Goal: Task Accomplishment & Management: Manage account settings

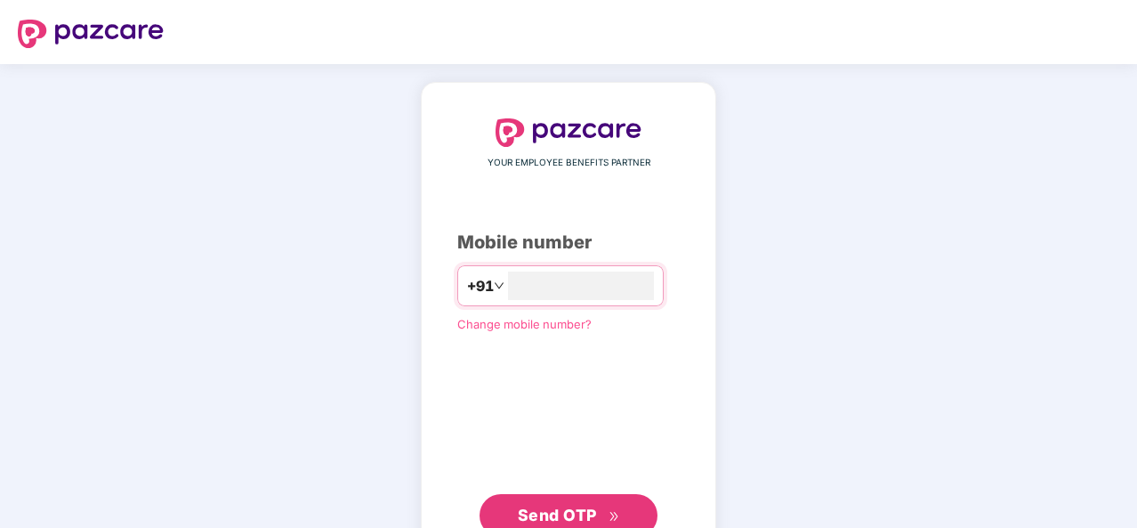
type input "**********"
click at [571, 505] on span "Send OTP" at bounding box center [557, 514] width 79 height 19
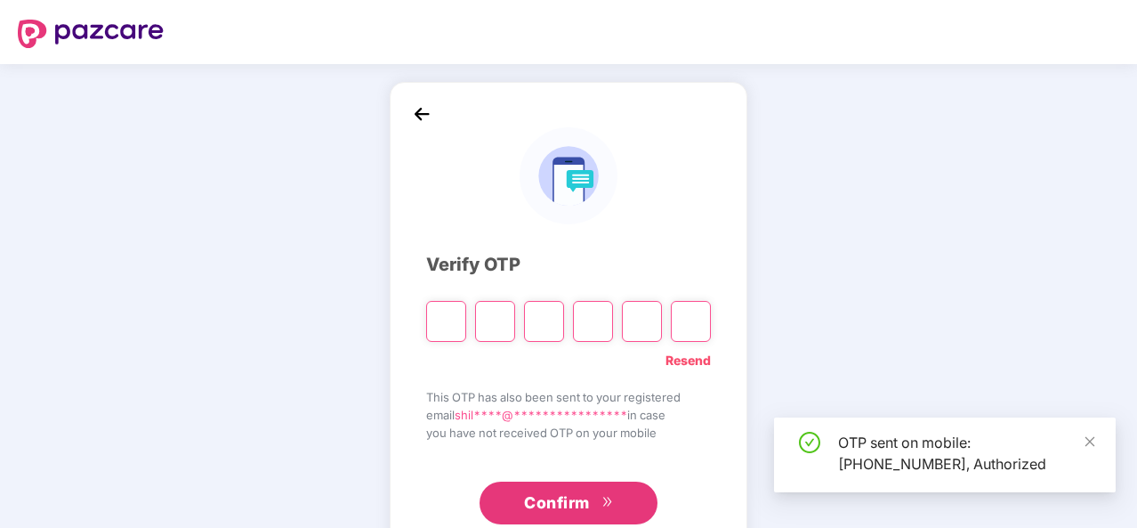
type input "*"
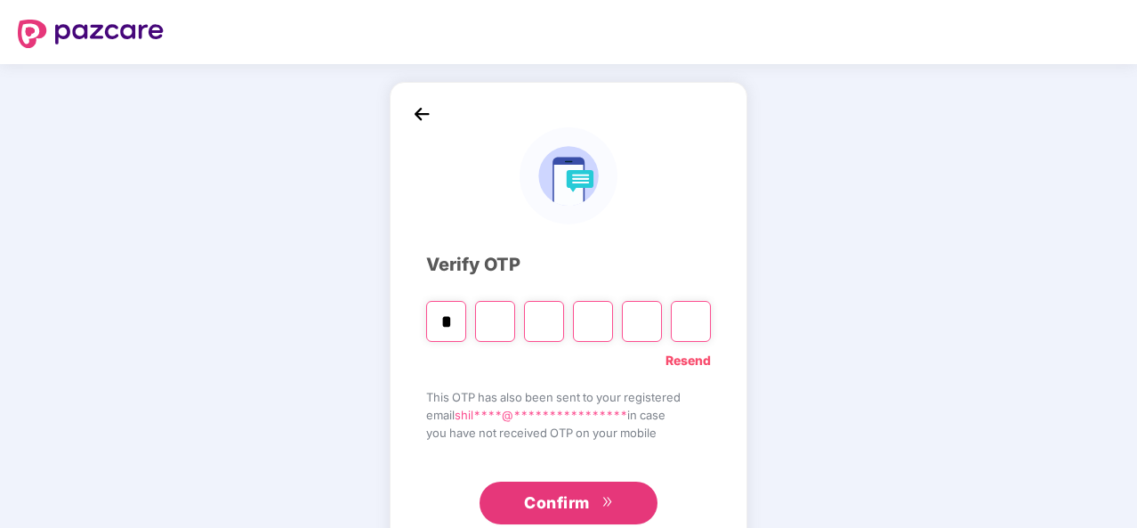
type input "*"
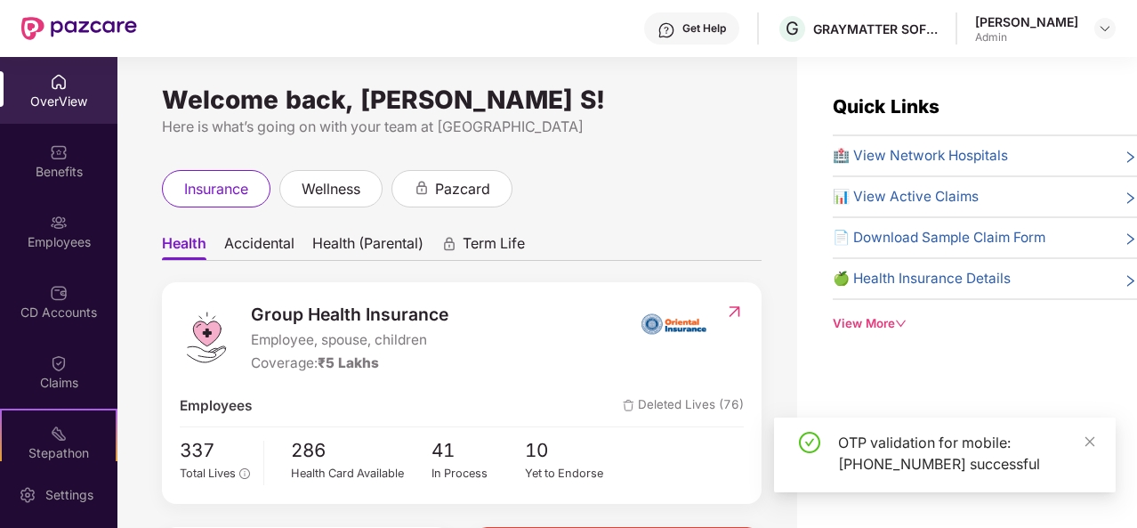
click at [1097, 441] on div "OTP validation for mobile: [PHONE_NUMBER] successful" at bounding box center [945, 454] width 342 height 75
click at [44, 219] on div "Employees" at bounding box center [58, 231] width 117 height 67
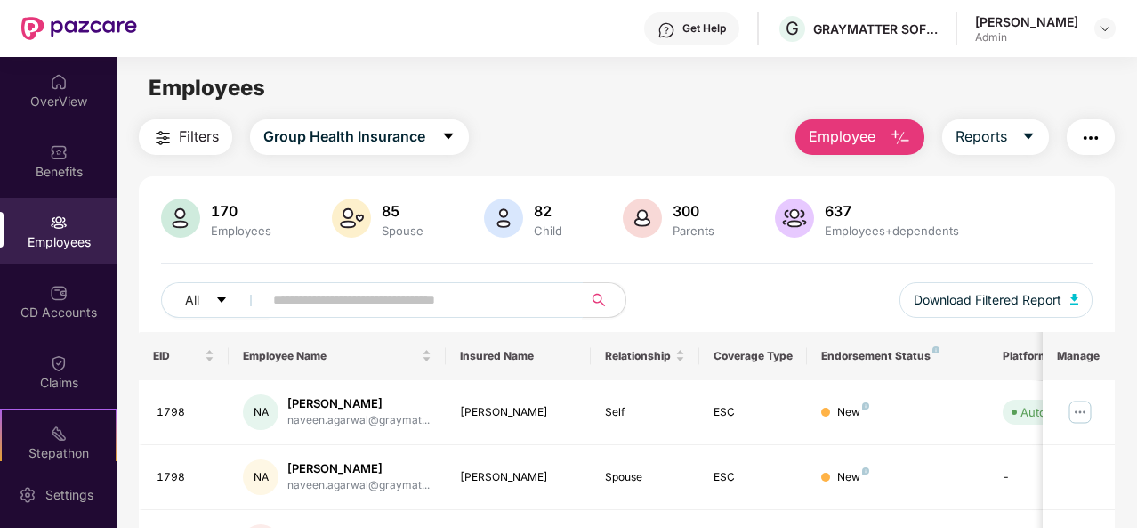
click at [306, 289] on input "text" at bounding box center [416, 300] width 286 height 27
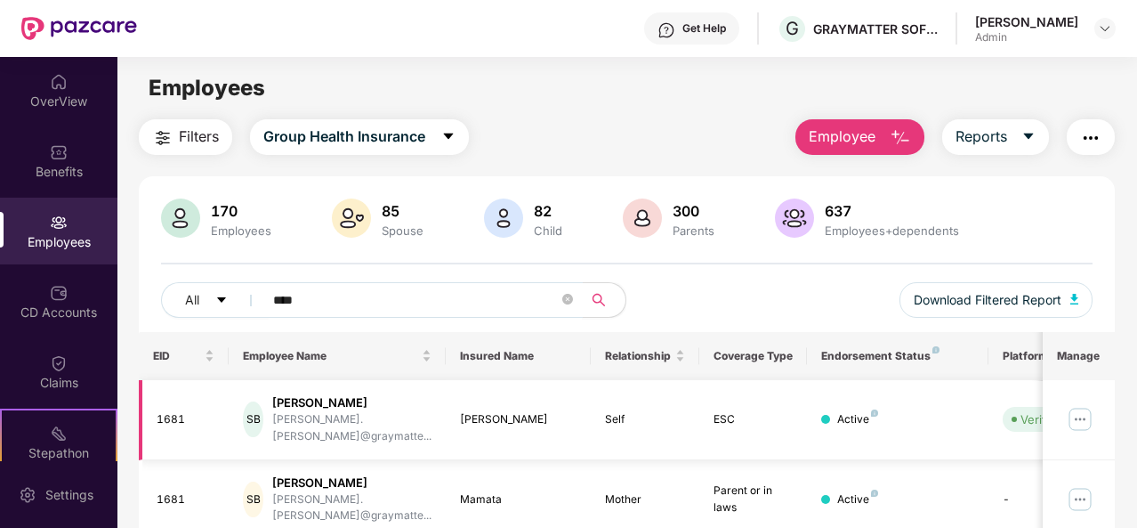
type input "****"
click at [1078, 405] on img at bounding box center [1080, 419] width 28 height 28
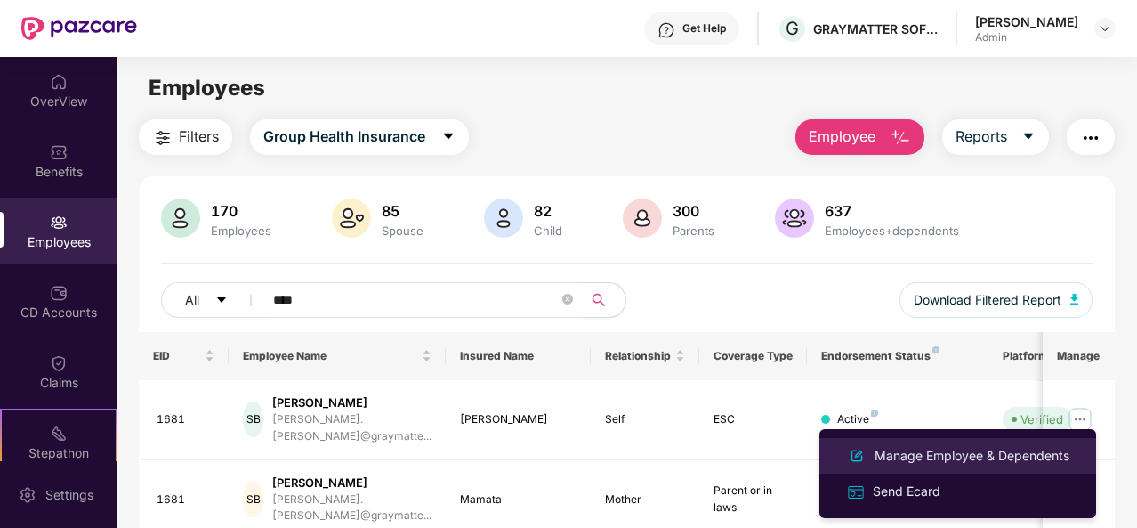
click at [935, 464] on div "Manage Employee & Dependents" at bounding box center [972, 456] width 202 height 20
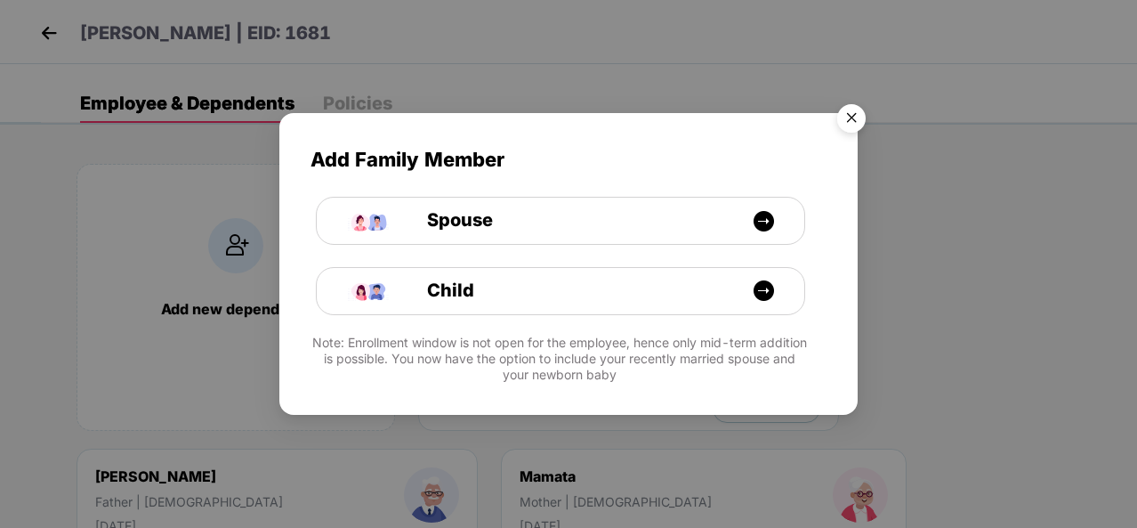
click at [855, 112] on img "Close" at bounding box center [852, 121] width 50 height 50
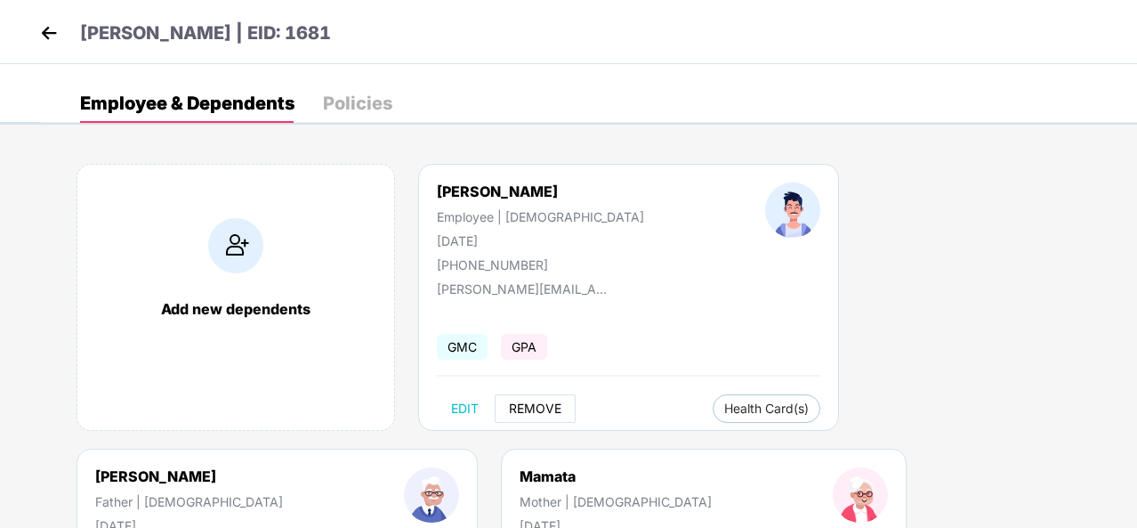
click at [529, 407] on span "REMOVE" at bounding box center [535, 408] width 52 height 14
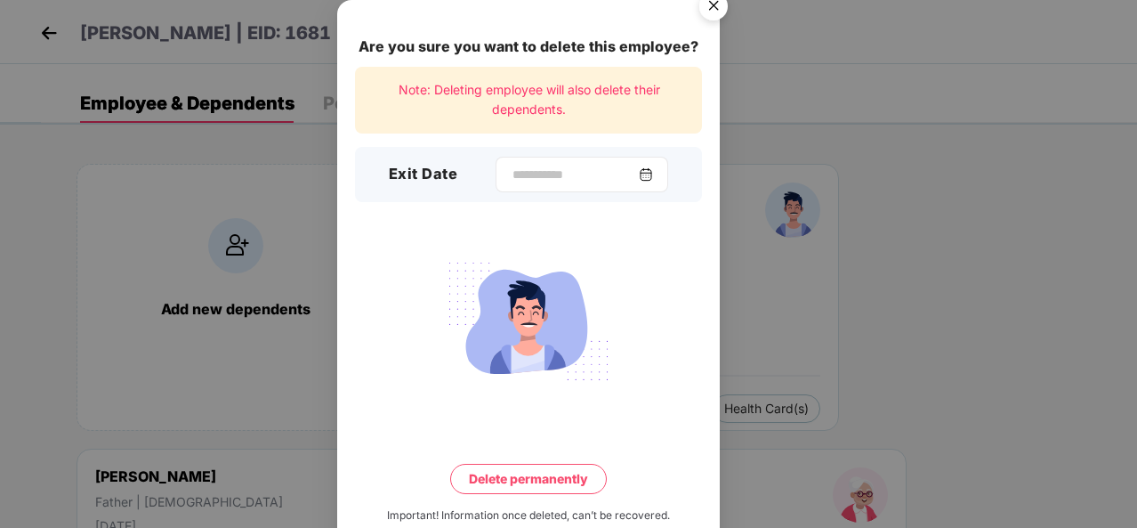
click at [653, 177] on img at bounding box center [646, 174] width 14 height 14
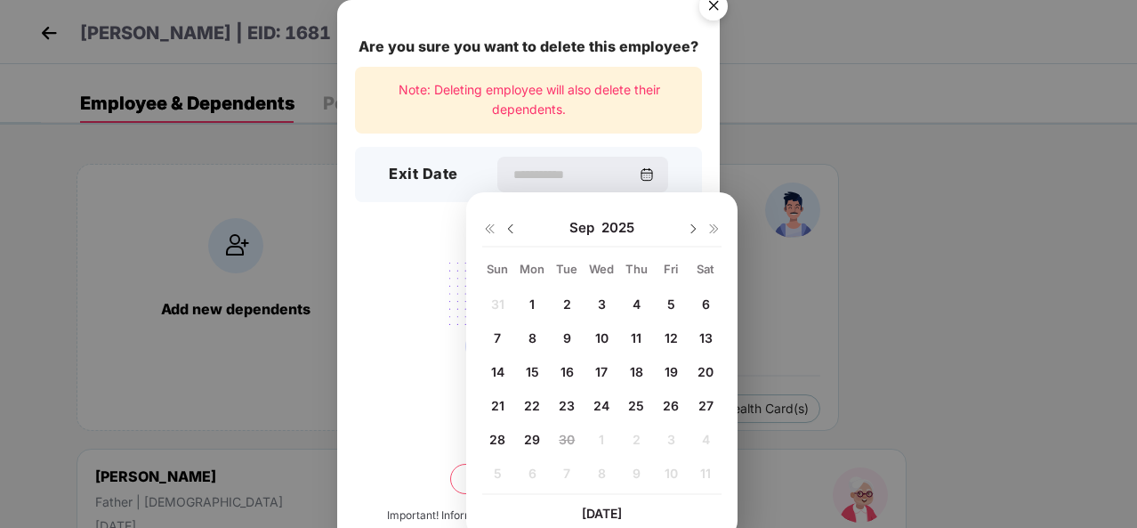
click at [606, 403] on span "24" at bounding box center [601, 405] width 16 height 15
type input "**********"
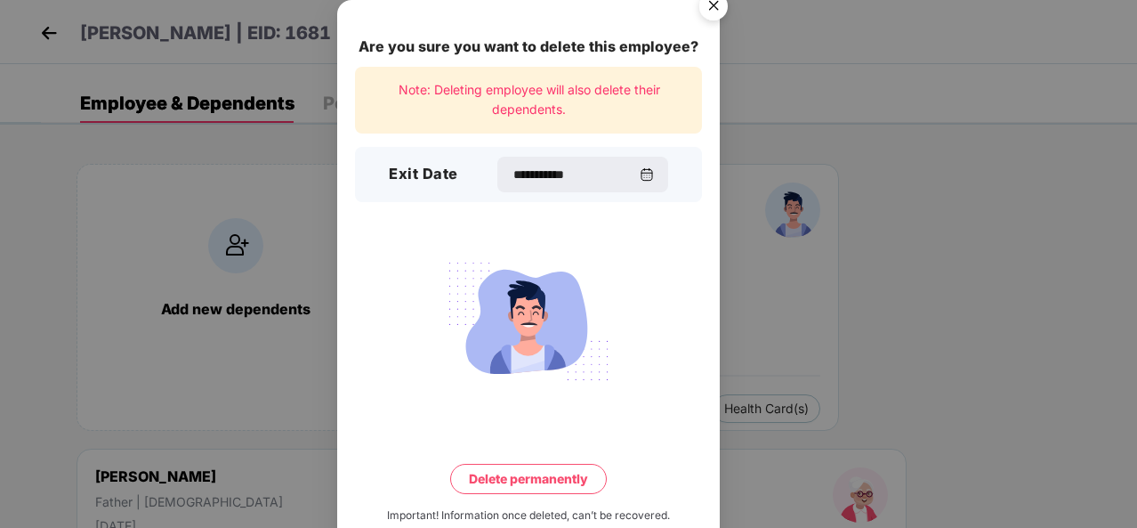
click at [550, 478] on button "Delete permanently" at bounding box center [528, 479] width 157 height 30
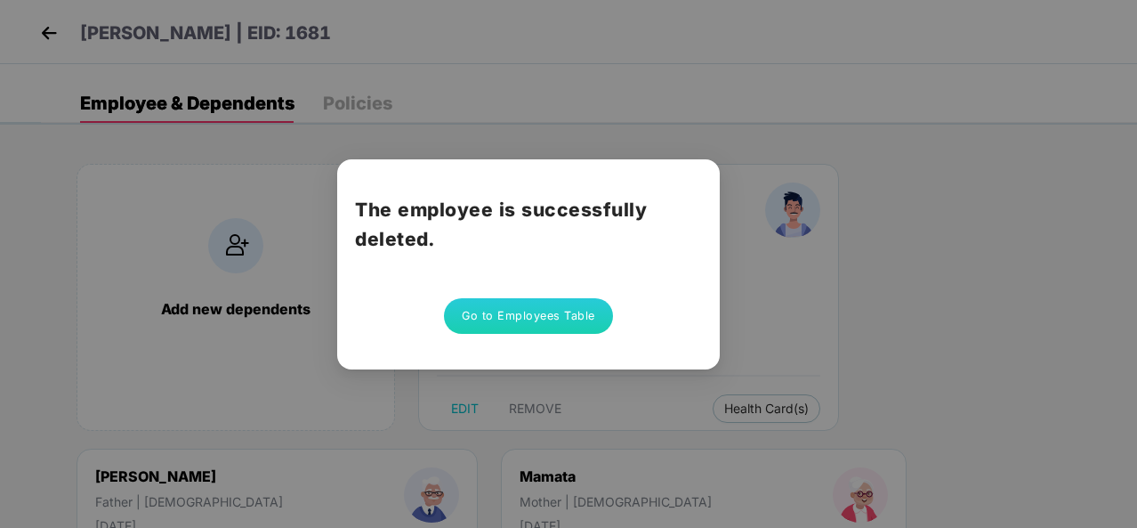
click at [43, 32] on div "The employee is successfully deleted. Go to Employees Table" at bounding box center [568, 264] width 1137 height 528
click at [543, 303] on button "Go to Employees Table" at bounding box center [528, 316] width 169 height 36
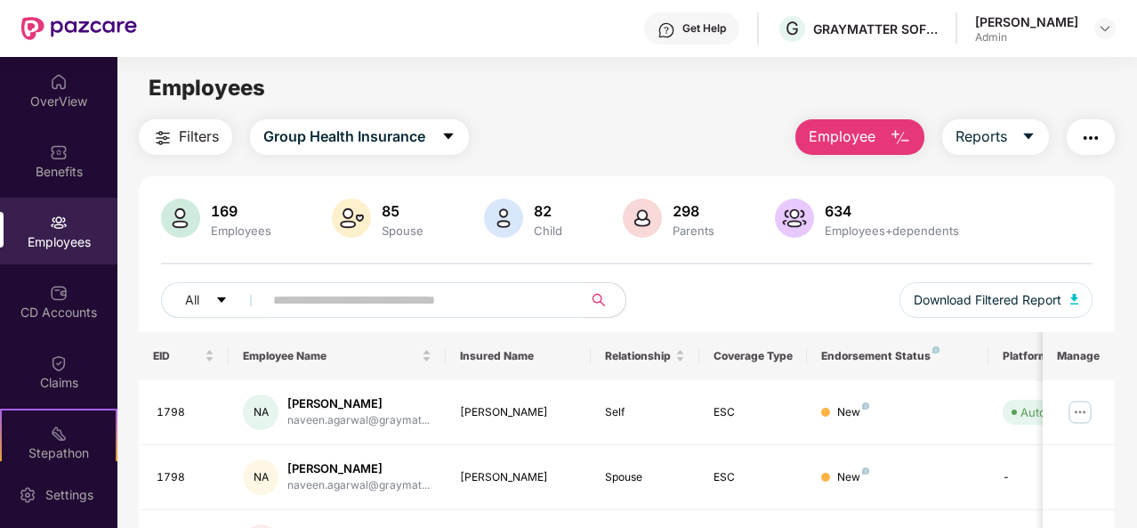
click at [451, 298] on input "text" at bounding box center [416, 300] width 286 height 27
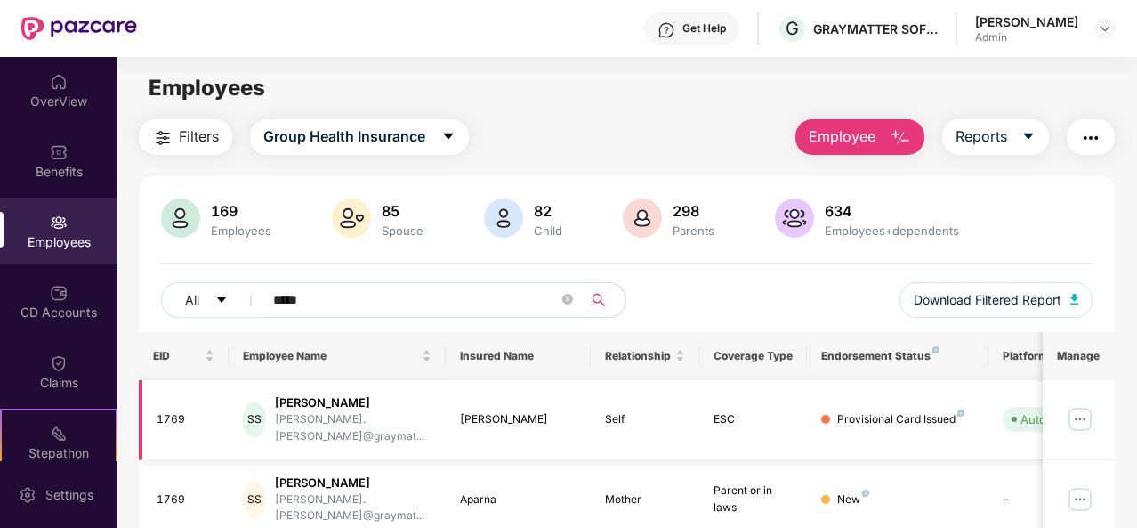
type input "*****"
click at [1079, 408] on img at bounding box center [1080, 419] width 28 height 28
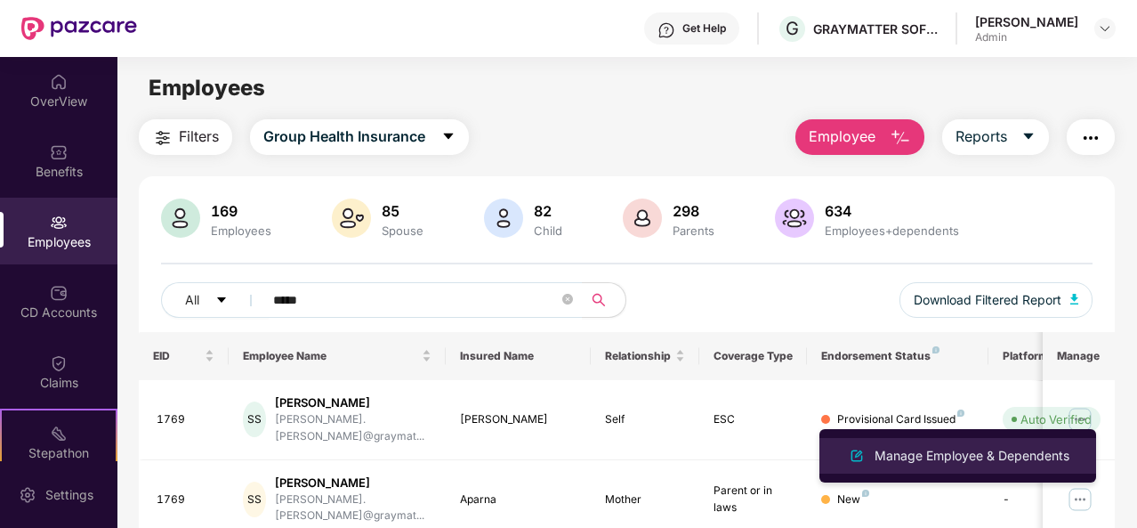
click at [904, 452] on div "Manage Employee & Dependents" at bounding box center [972, 456] width 202 height 20
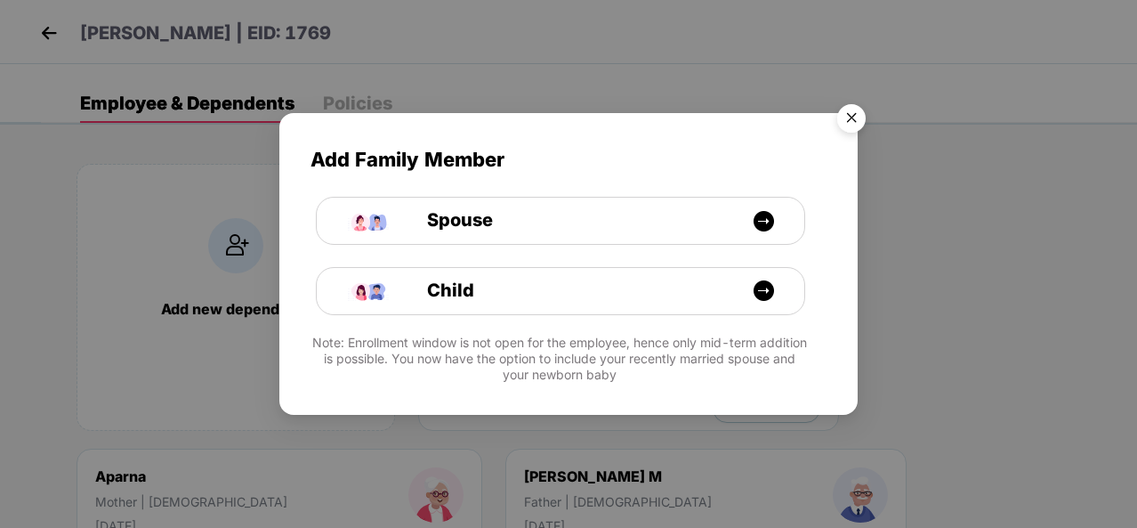
click at [851, 120] on img "Close" at bounding box center [852, 121] width 50 height 50
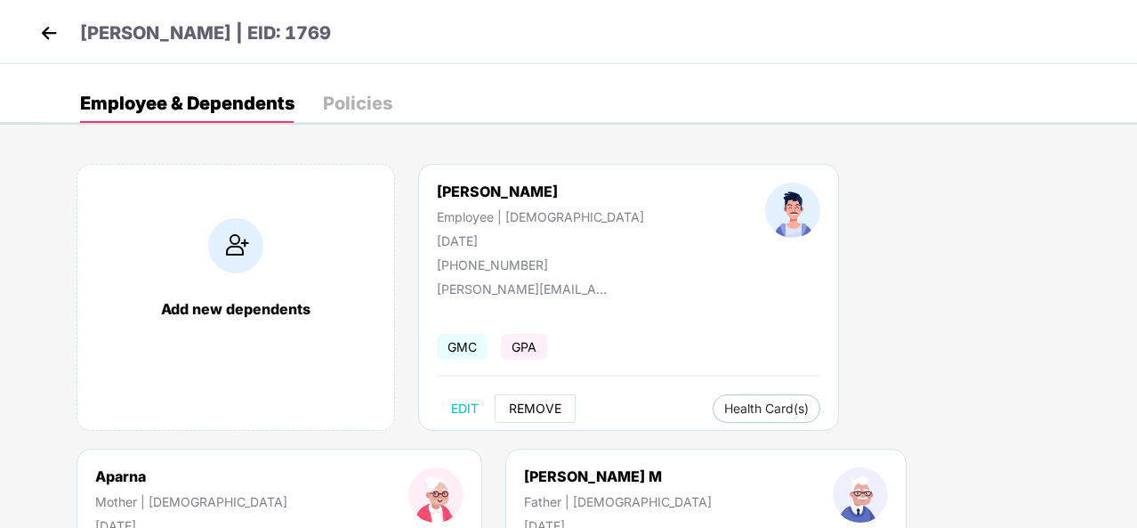
click at [549, 401] on span "REMOVE" at bounding box center [535, 408] width 52 height 14
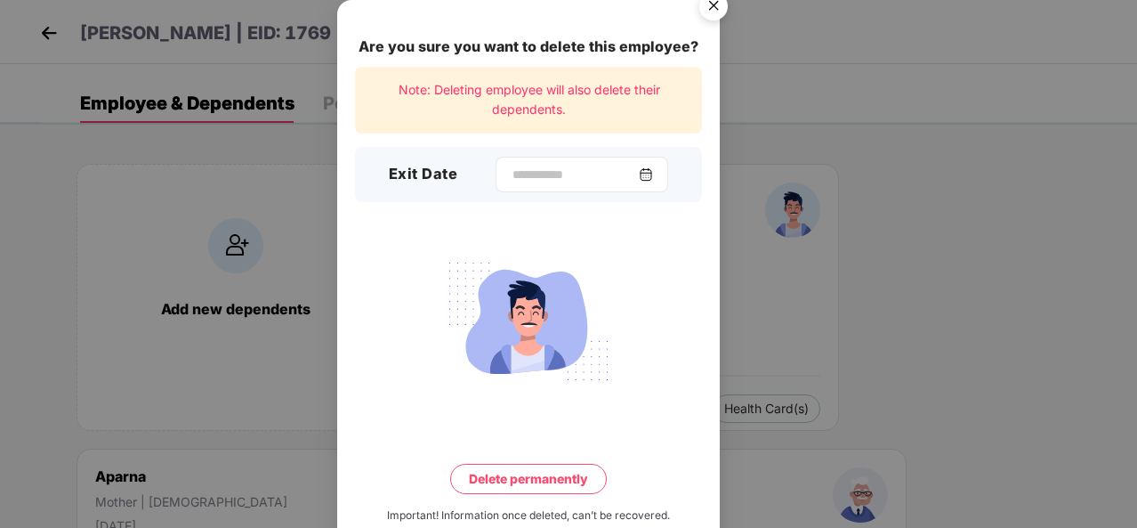
click at [653, 177] on img at bounding box center [646, 174] width 14 height 14
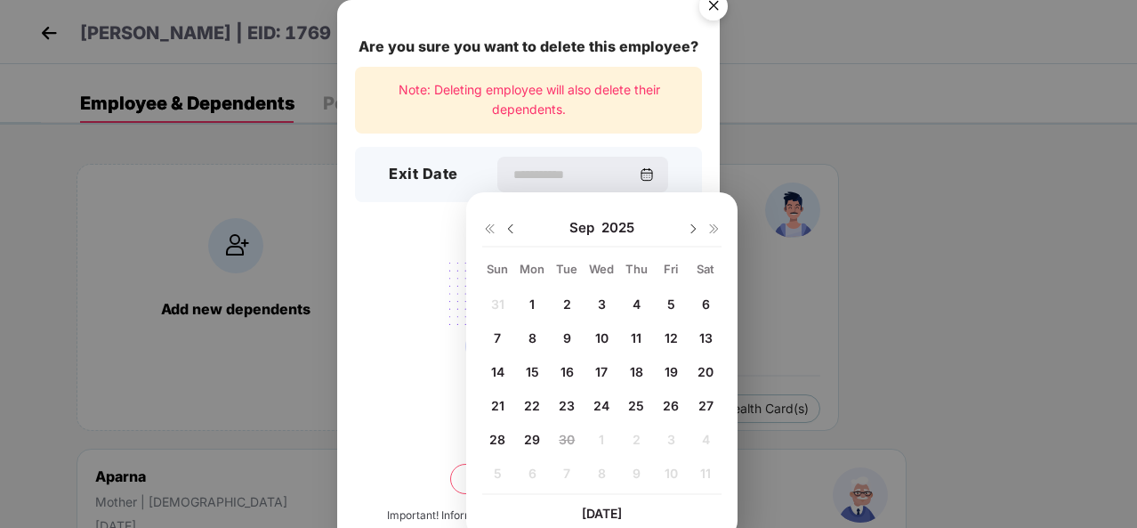
click at [605, 403] on span "24" at bounding box center [601, 405] width 16 height 15
type input "**********"
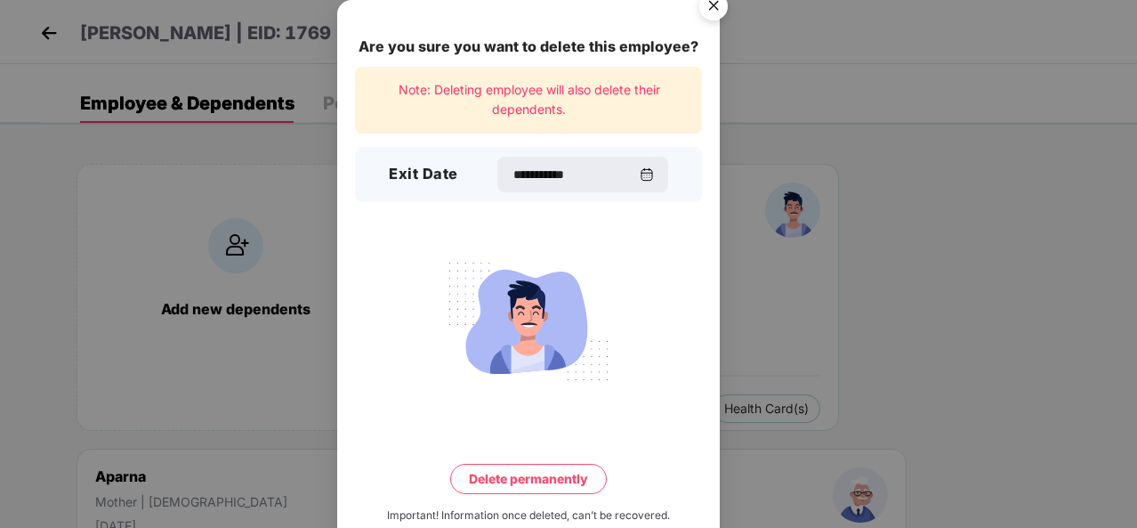
click at [517, 476] on button "Delete permanently" at bounding box center [528, 479] width 157 height 30
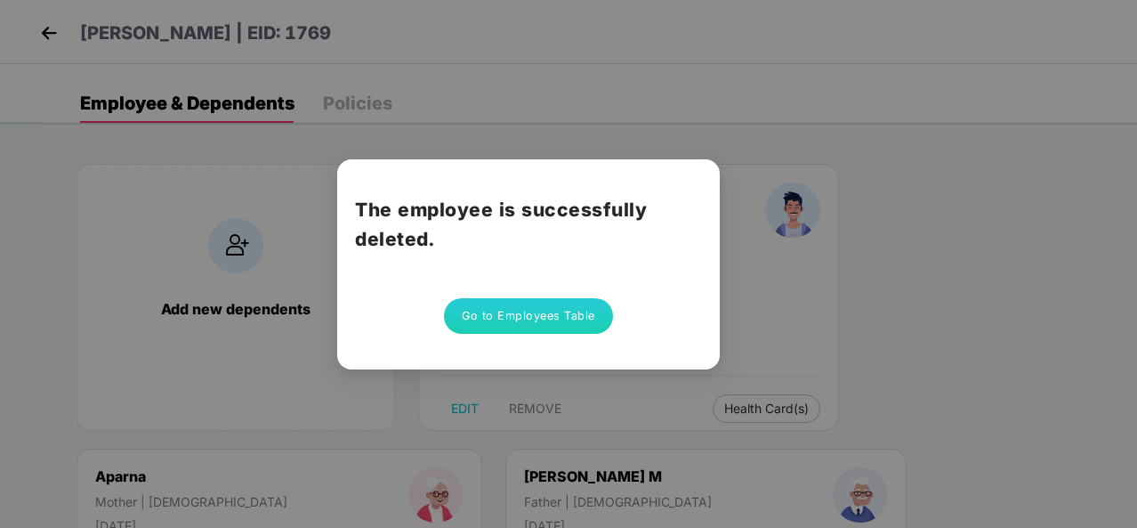
click at [44, 35] on div "The employee is successfully deleted. Go to Employees Table" at bounding box center [568, 264] width 1137 height 528
click at [61, 32] on div "The employee is successfully deleted. Go to Employees Table" at bounding box center [568, 264] width 1137 height 528
click at [577, 323] on button "Go to Employees Table" at bounding box center [528, 316] width 169 height 36
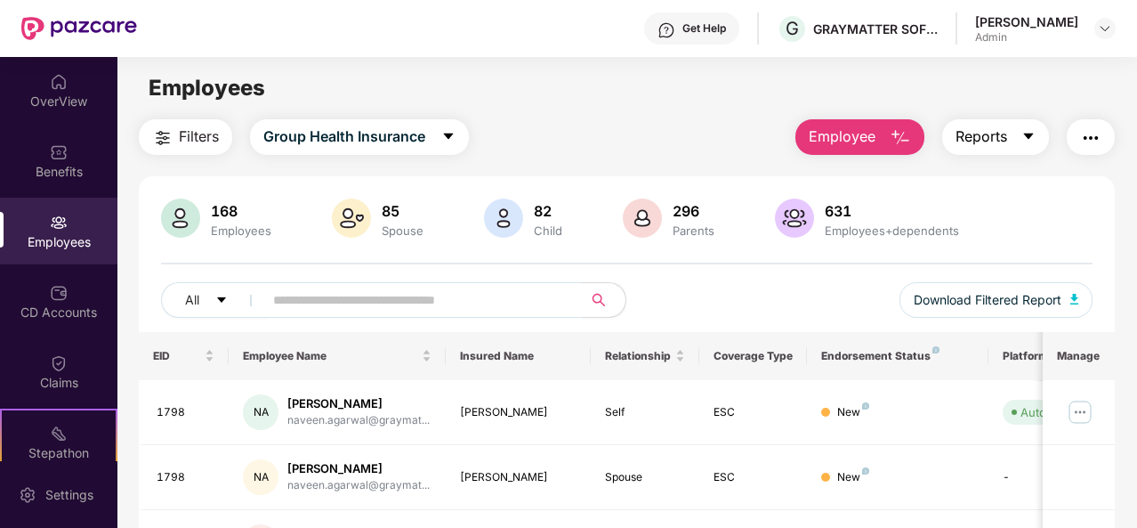
click at [1027, 135] on icon "caret-down" at bounding box center [1028, 136] width 14 height 14
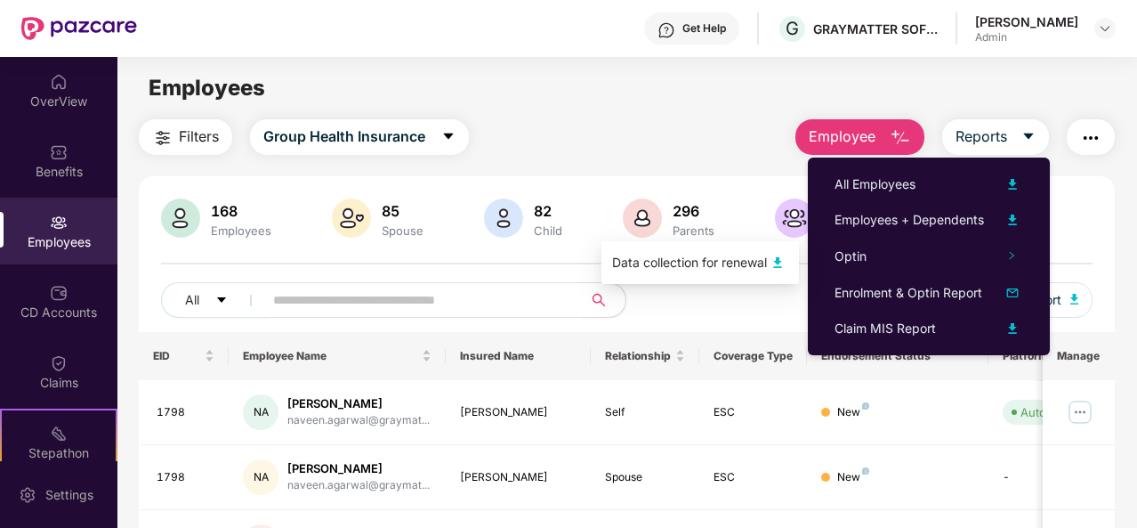
click at [722, 261] on div "Data collection for renewal" at bounding box center [689, 263] width 155 height 20
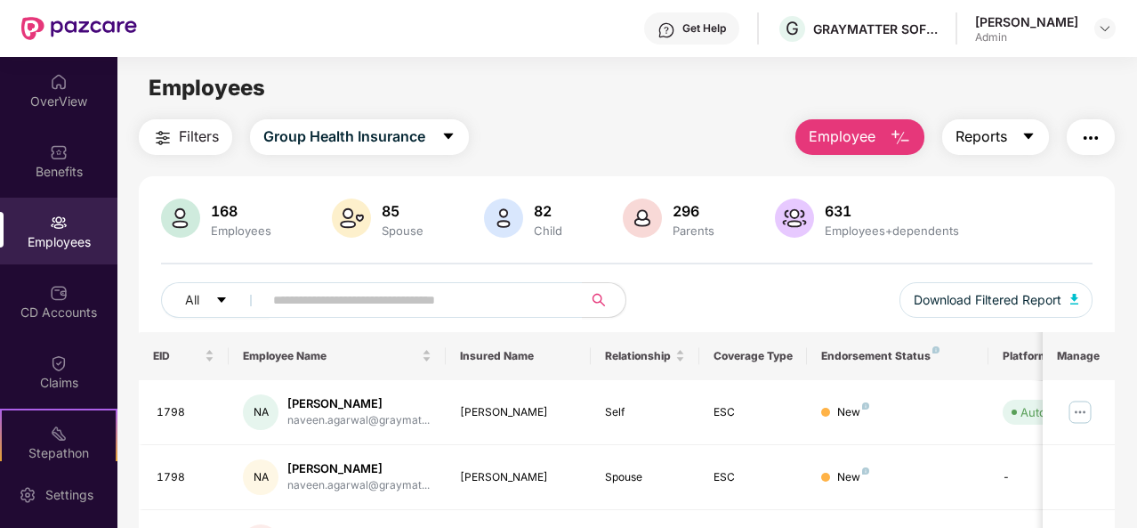
click at [1003, 141] on span "Reports" at bounding box center [982, 136] width 52 height 22
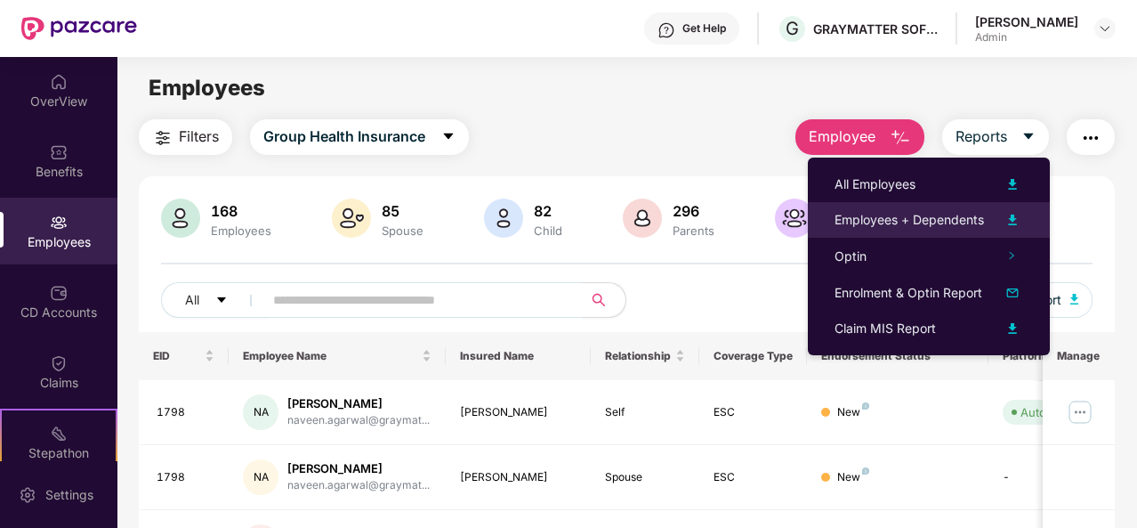
click at [1005, 221] on img at bounding box center [1012, 219] width 21 height 21
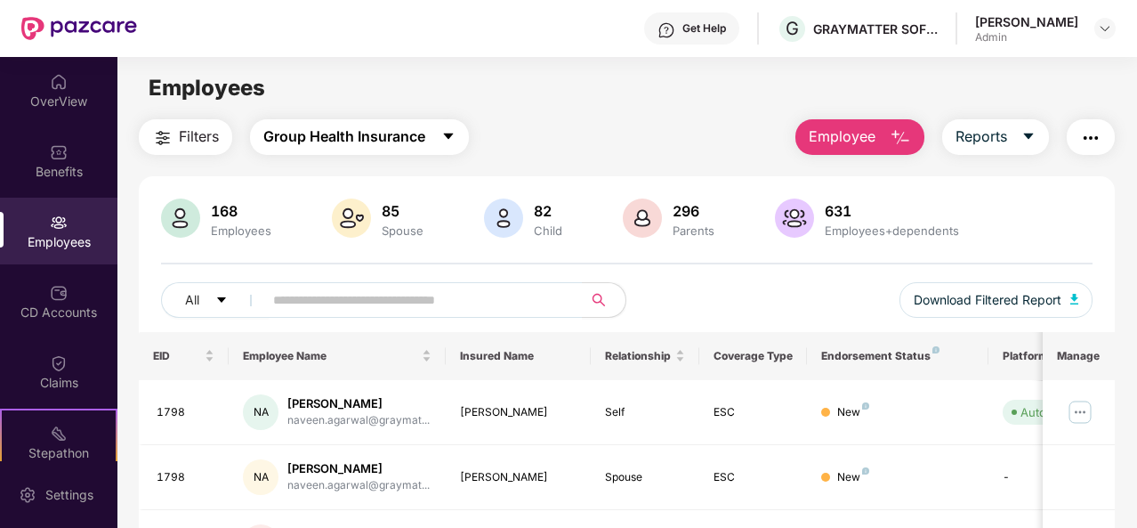
click at [408, 136] on span "Group Health Insurance" at bounding box center [344, 136] width 162 height 22
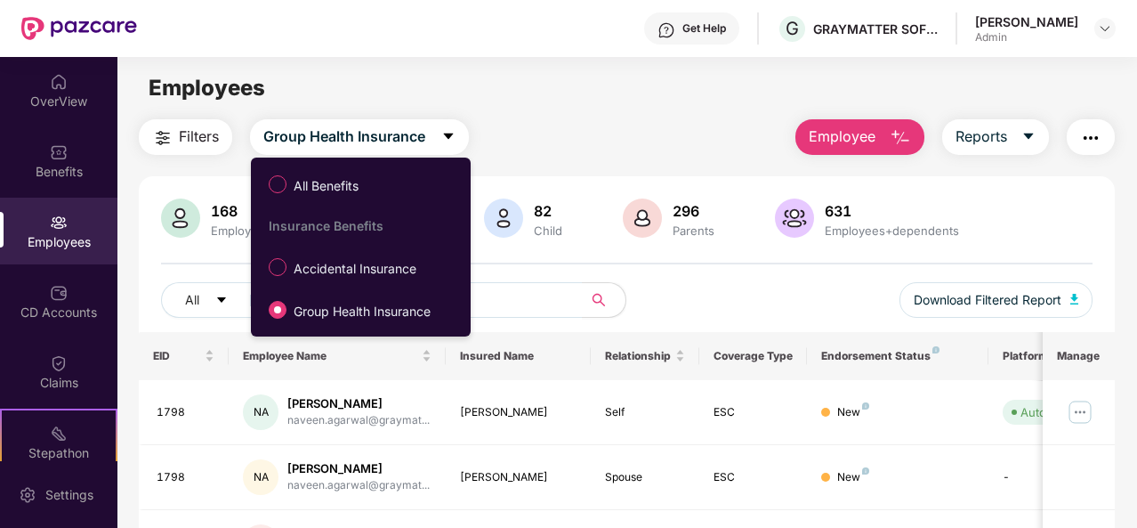
click at [906, 143] on img "button" at bounding box center [900, 137] width 21 height 21
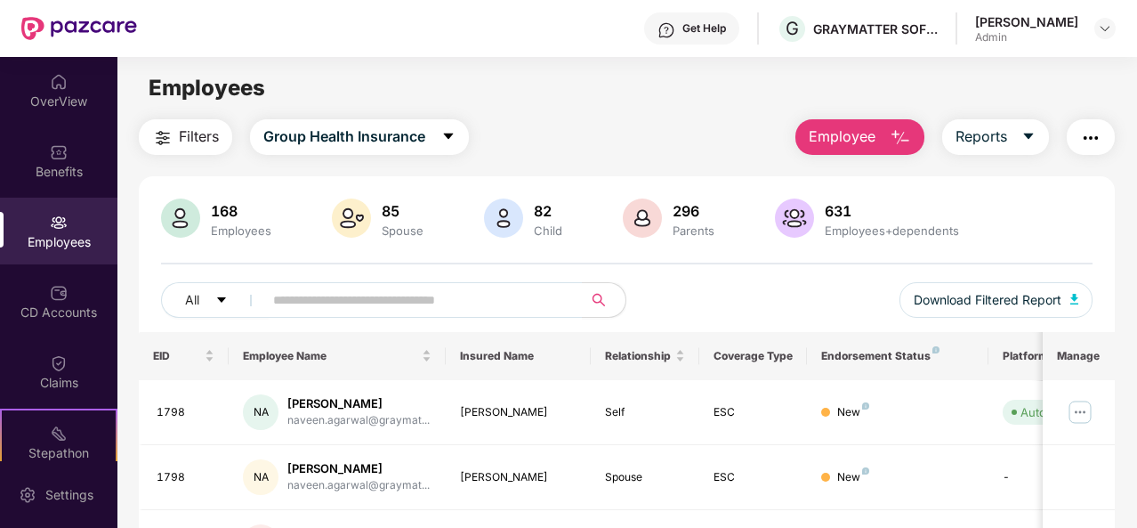
click at [1089, 138] on img "button" at bounding box center [1090, 137] width 21 height 21
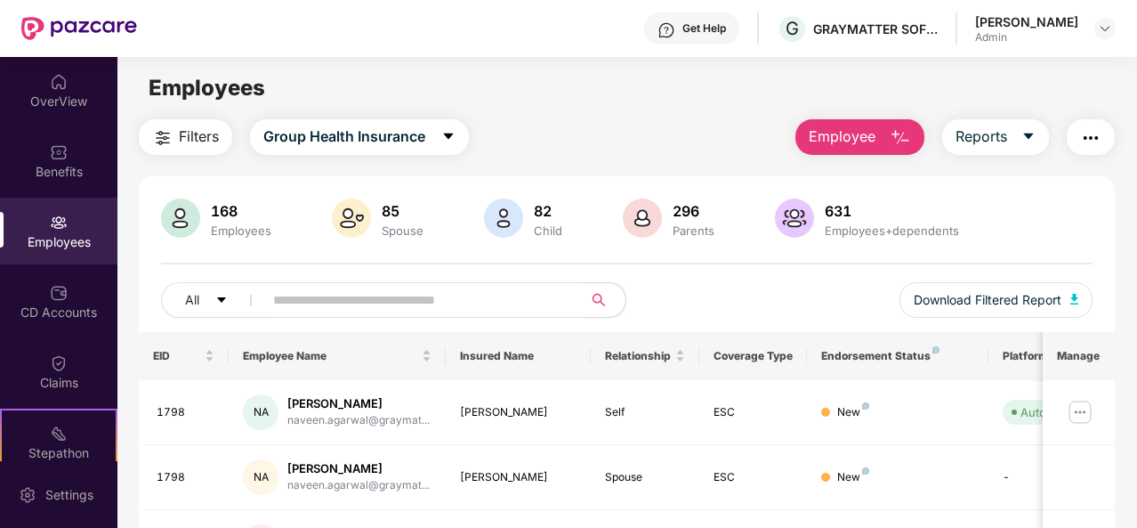
click at [202, 141] on span "Filters" at bounding box center [199, 136] width 40 height 22
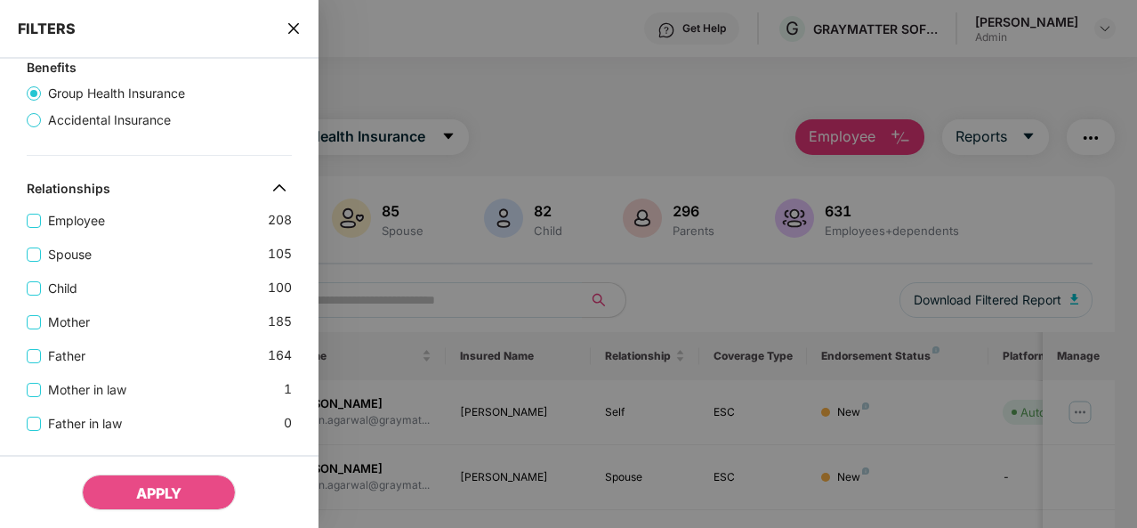
scroll to position [178, 0]
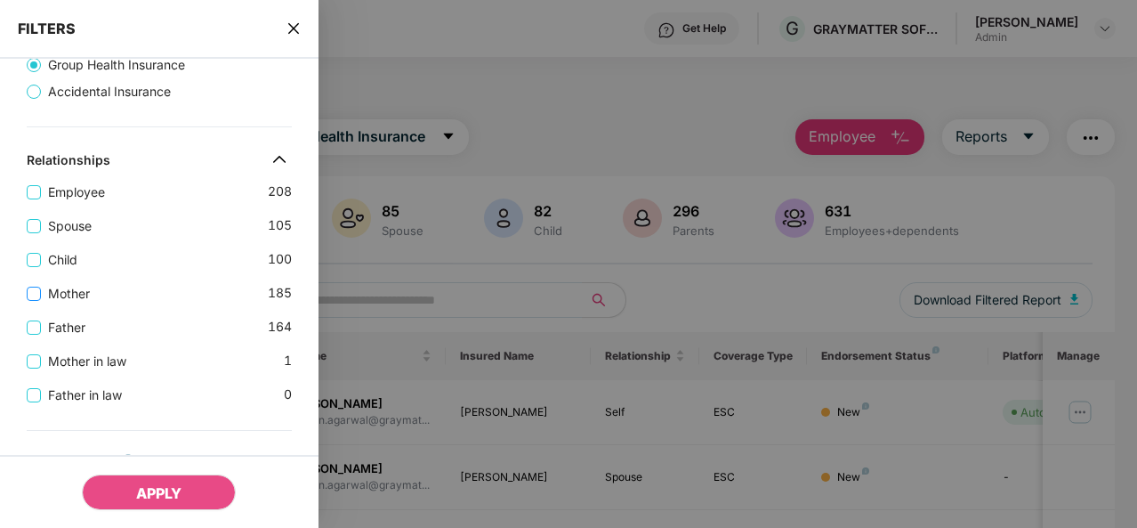
click at [63, 297] on span "Mother" at bounding box center [69, 294] width 56 height 20
click at [71, 319] on span "Father" at bounding box center [67, 328] width 52 height 20
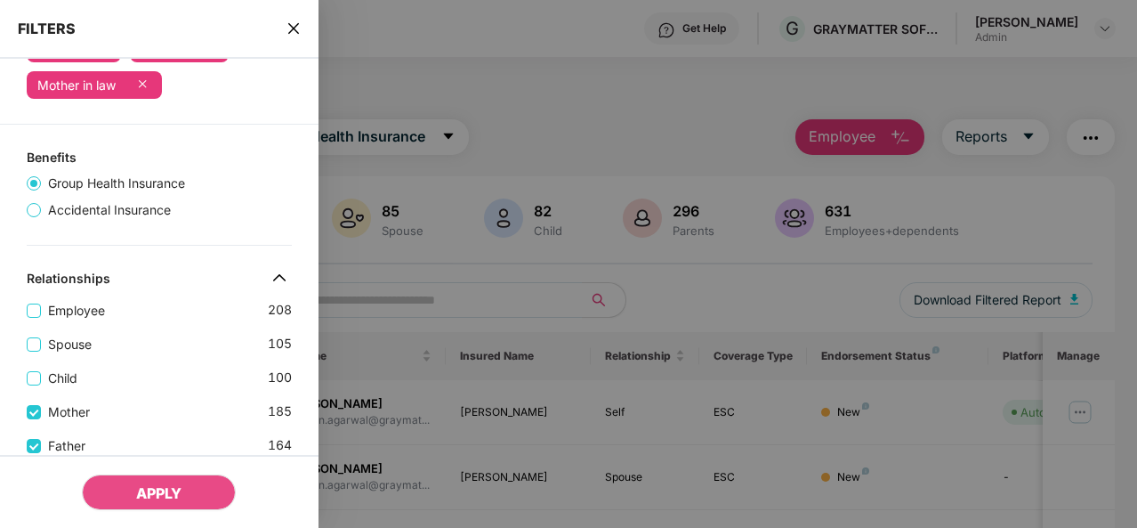
scroll to position [89, 0]
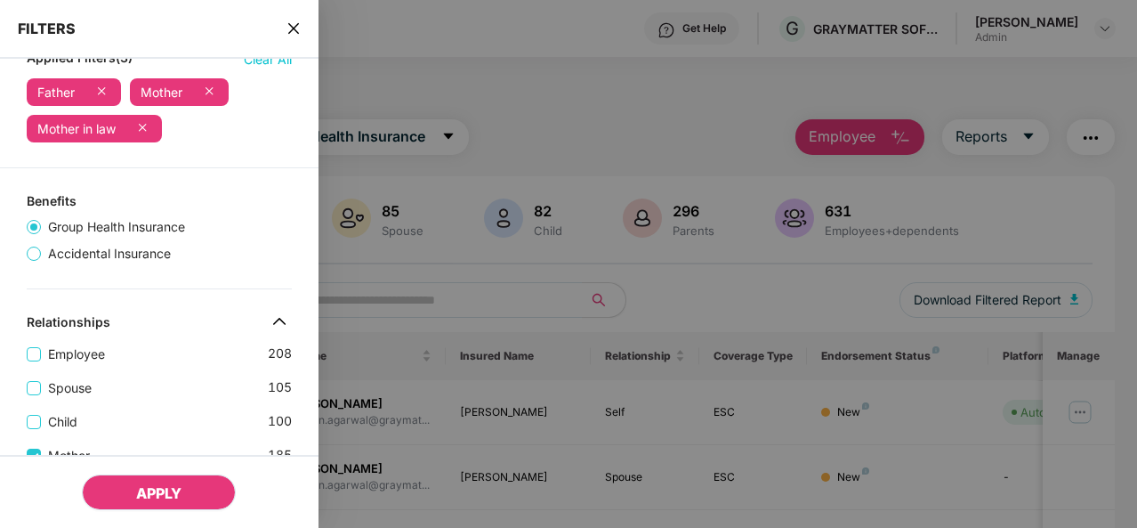
click at [174, 488] on span "APPLY" at bounding box center [158, 493] width 45 height 18
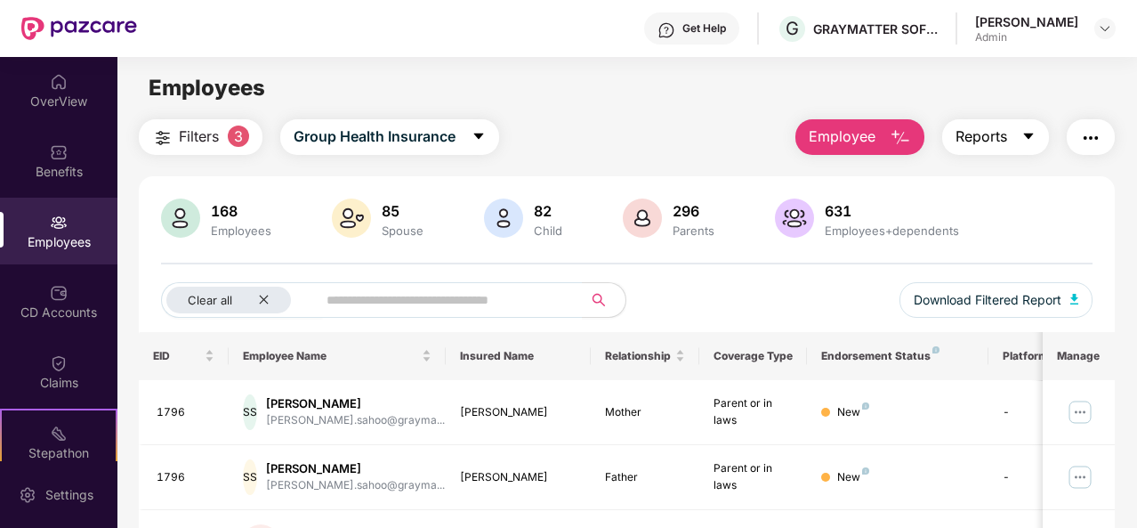
click at [1029, 142] on icon "caret-down" at bounding box center [1028, 136] width 14 height 14
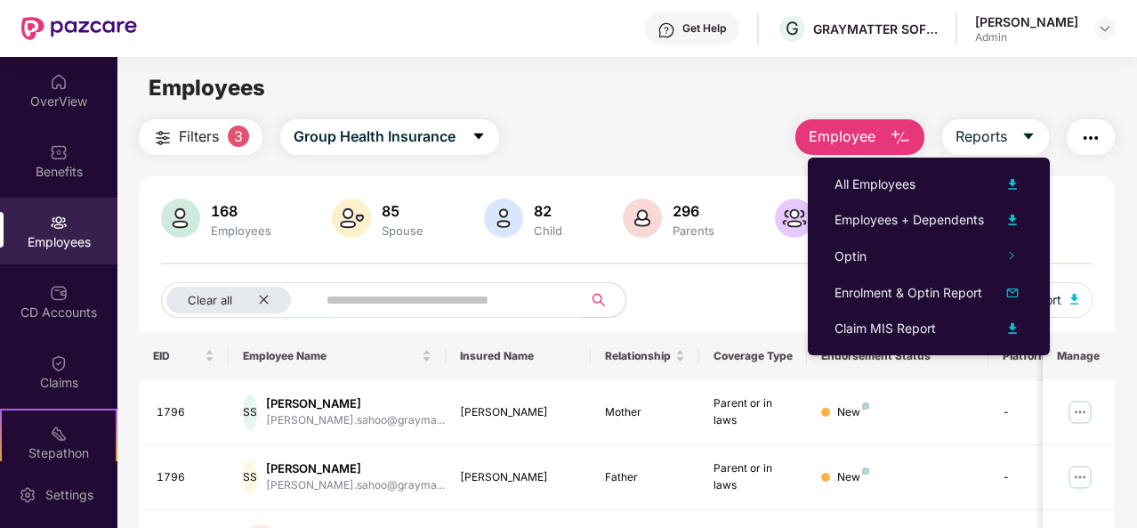
click at [680, 90] on div "Employees" at bounding box center [626, 88] width 1019 height 34
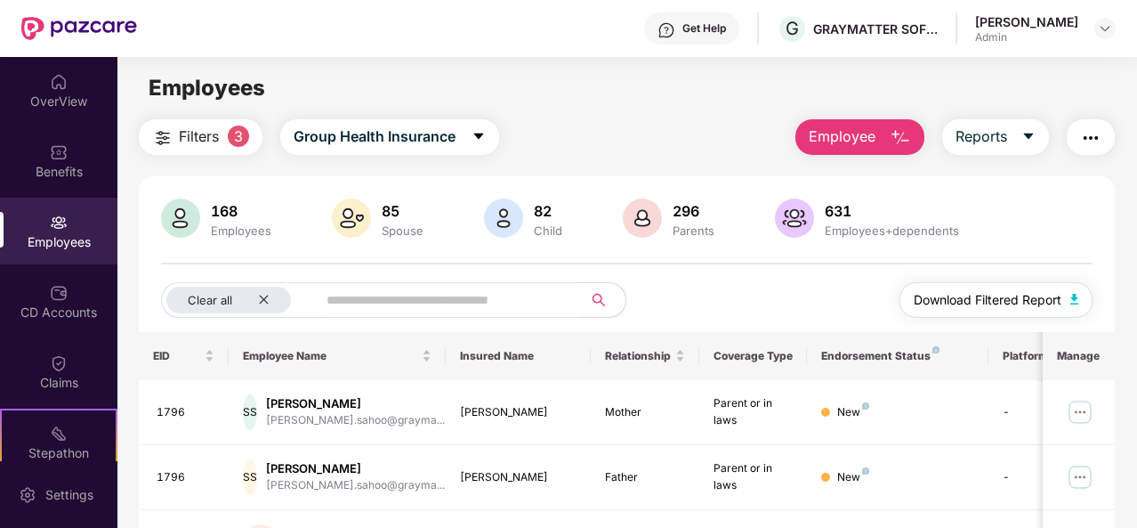
click at [1076, 298] on img "button" at bounding box center [1074, 299] width 9 height 11
click at [217, 143] on span "Filters" at bounding box center [199, 136] width 40 height 22
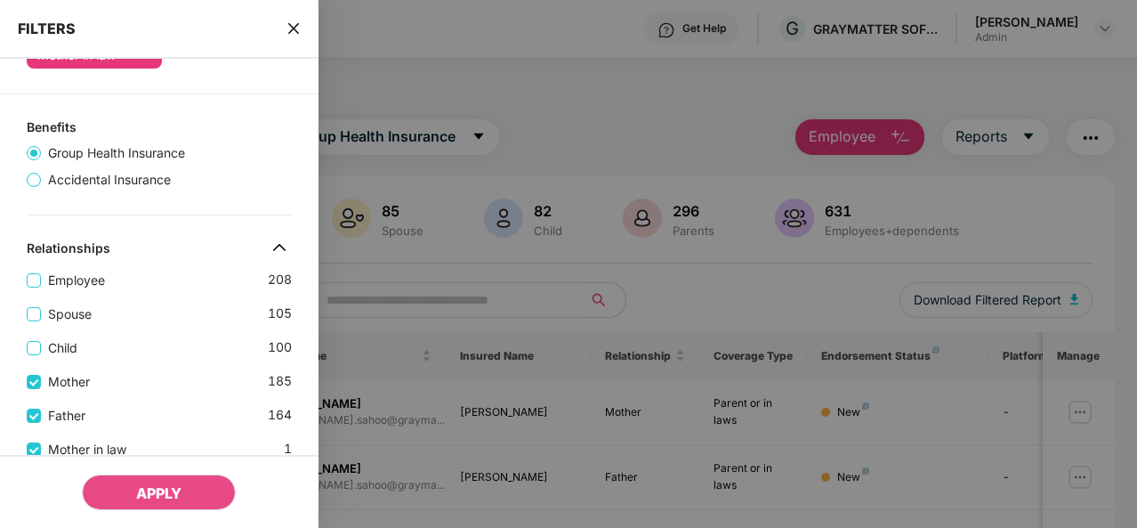
scroll to position [267, 0]
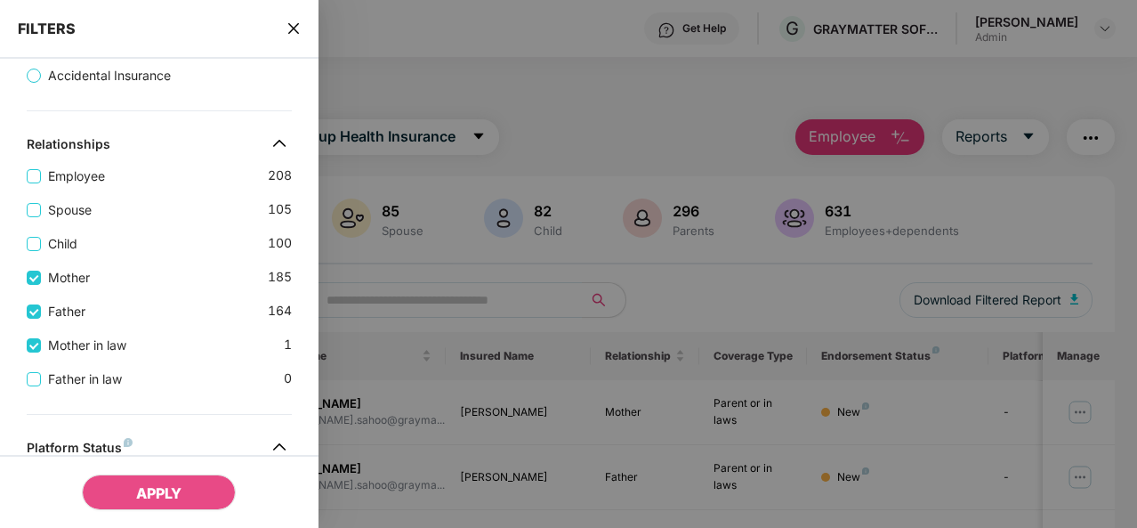
click at [28, 290] on div "Father 164" at bounding box center [159, 304] width 265 height 34
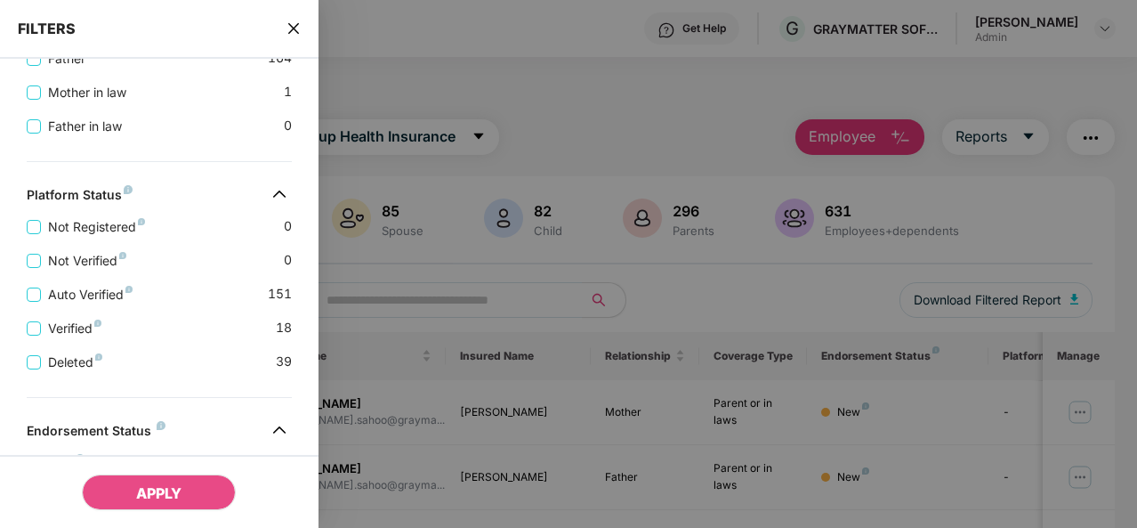
scroll to position [623, 0]
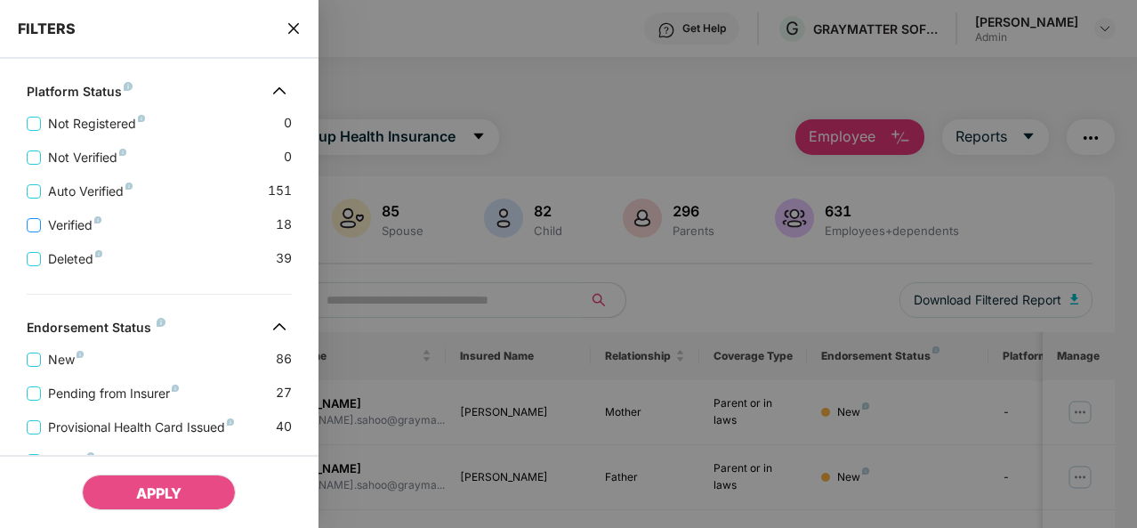
click at [64, 221] on span "Verified" at bounding box center [75, 225] width 68 height 20
click at [54, 229] on span "Verified" at bounding box center [75, 225] width 68 height 20
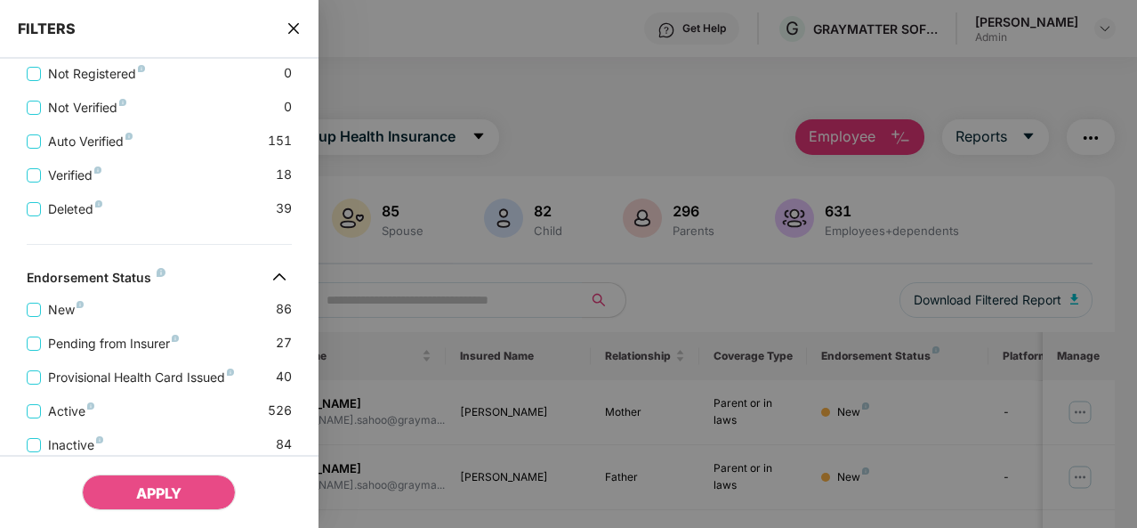
scroll to position [712, 0]
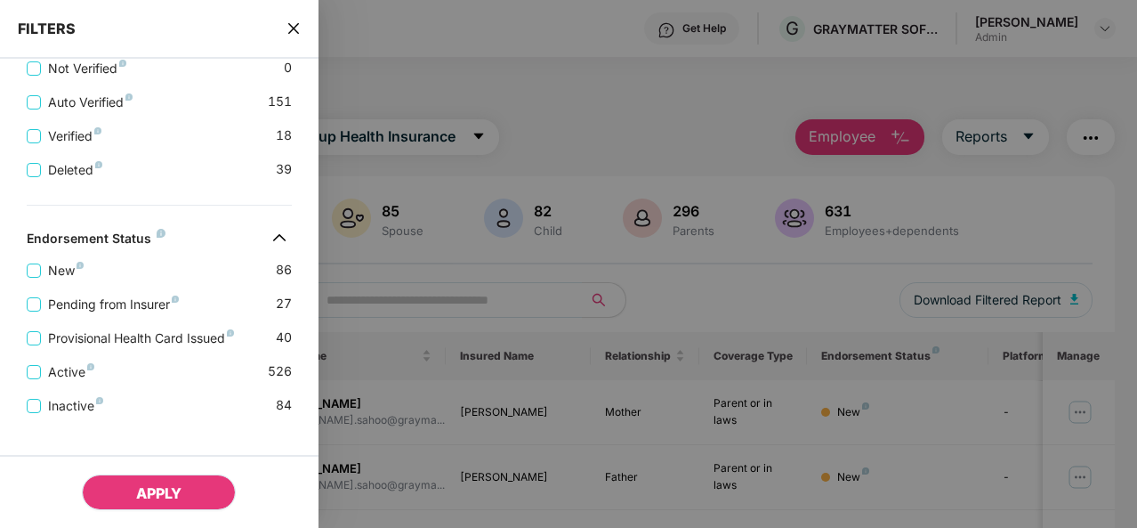
click at [199, 488] on button "APPLY" at bounding box center [159, 492] width 154 height 36
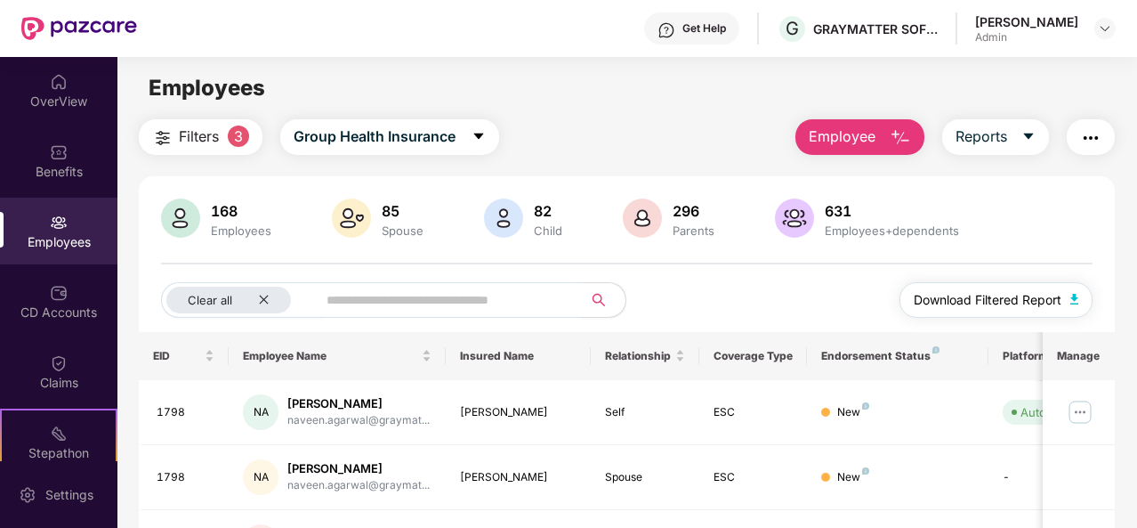
click at [1077, 295] on img "button" at bounding box center [1074, 299] width 9 height 11
